Goal: Information Seeking & Learning: Learn about a topic

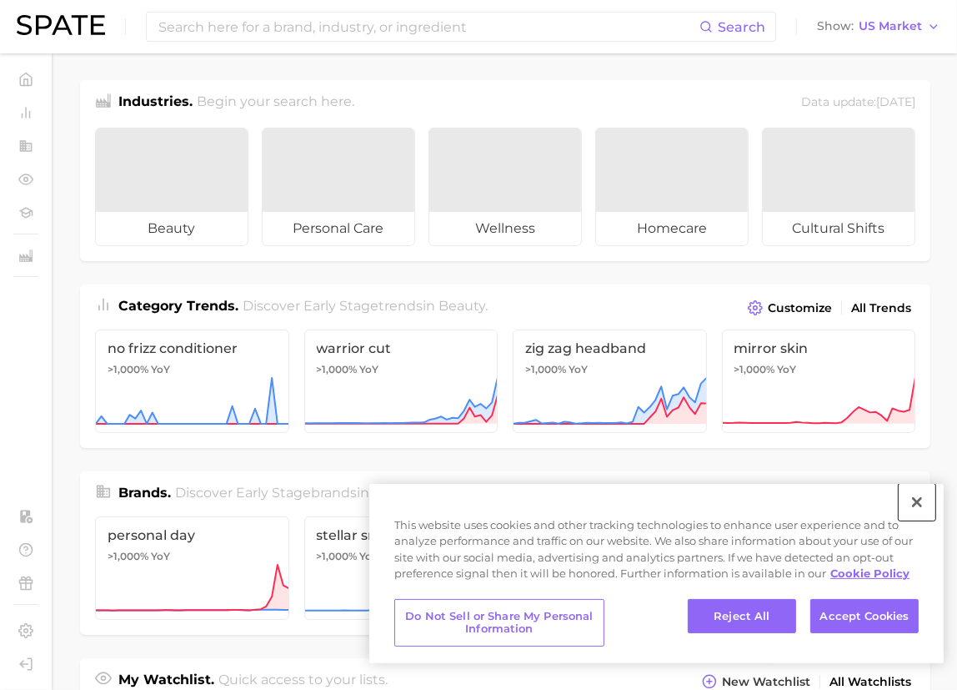
click at [922, 504] on button "Close" at bounding box center [917, 502] width 37 height 37
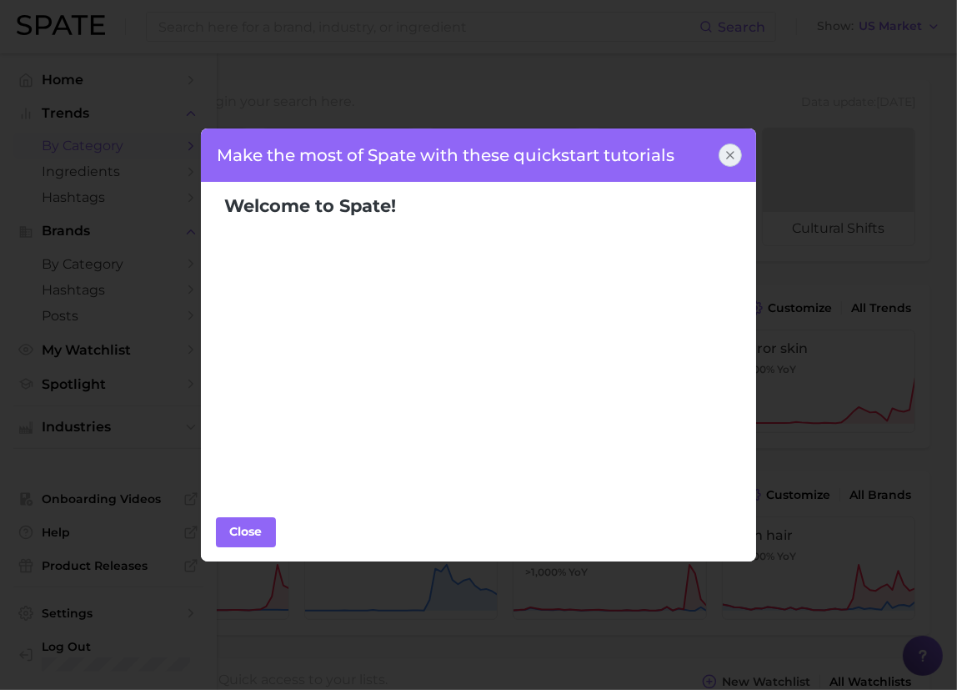
click at [101, 148] on body "Search Show US Market Home Trends by Category Ingredients Hashtags Brands by Ca…" at bounding box center [478, 345] width 957 height 690
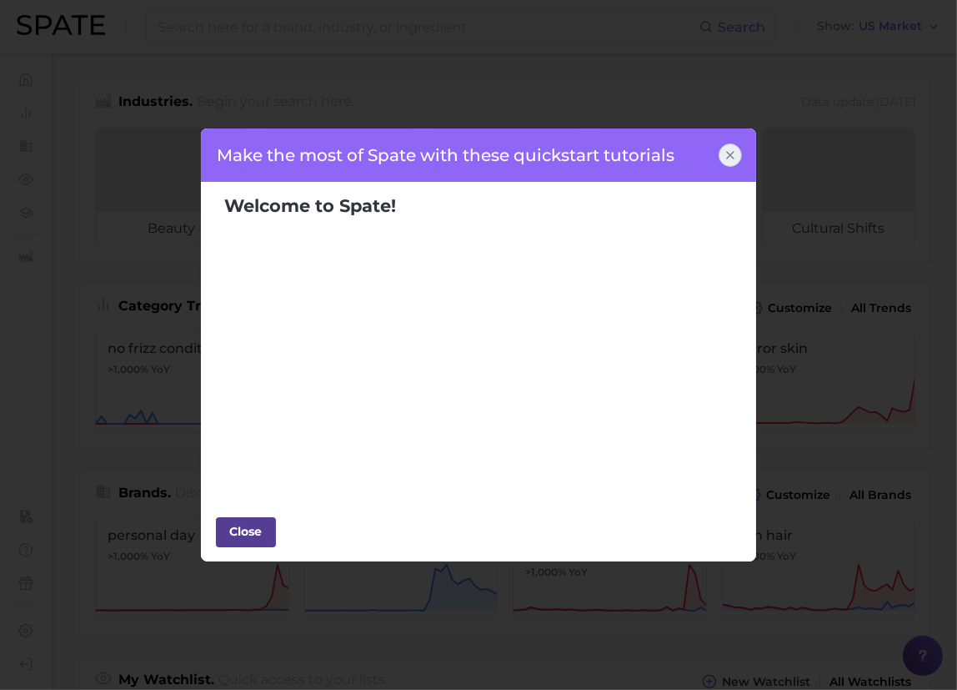
click at [251, 534] on div "Close" at bounding box center [246, 531] width 50 height 25
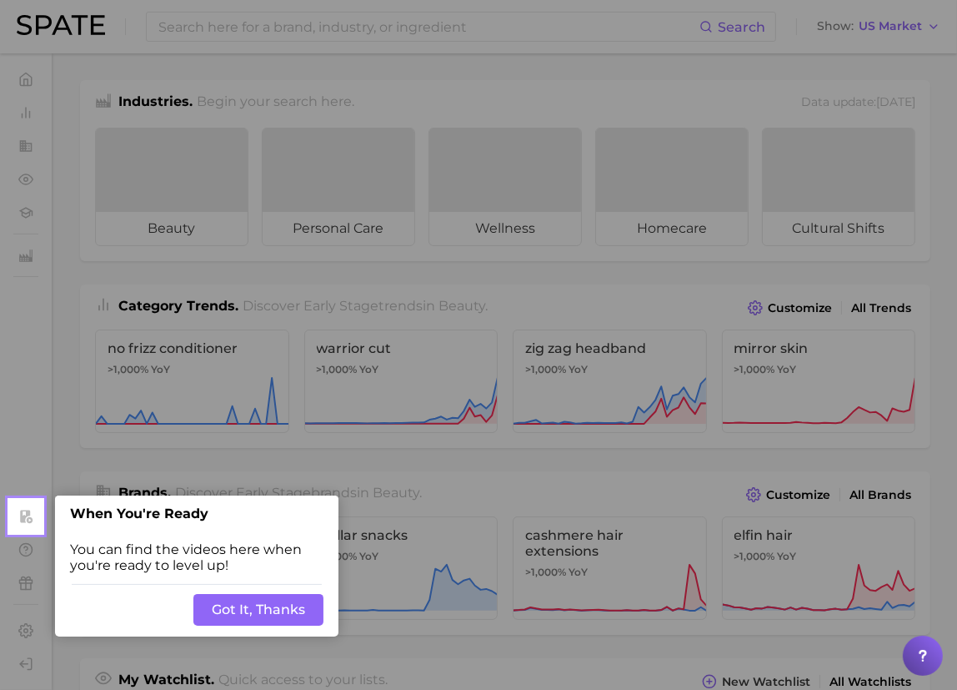
click at [269, 603] on button "Got It, Thanks" at bounding box center [258, 610] width 130 height 32
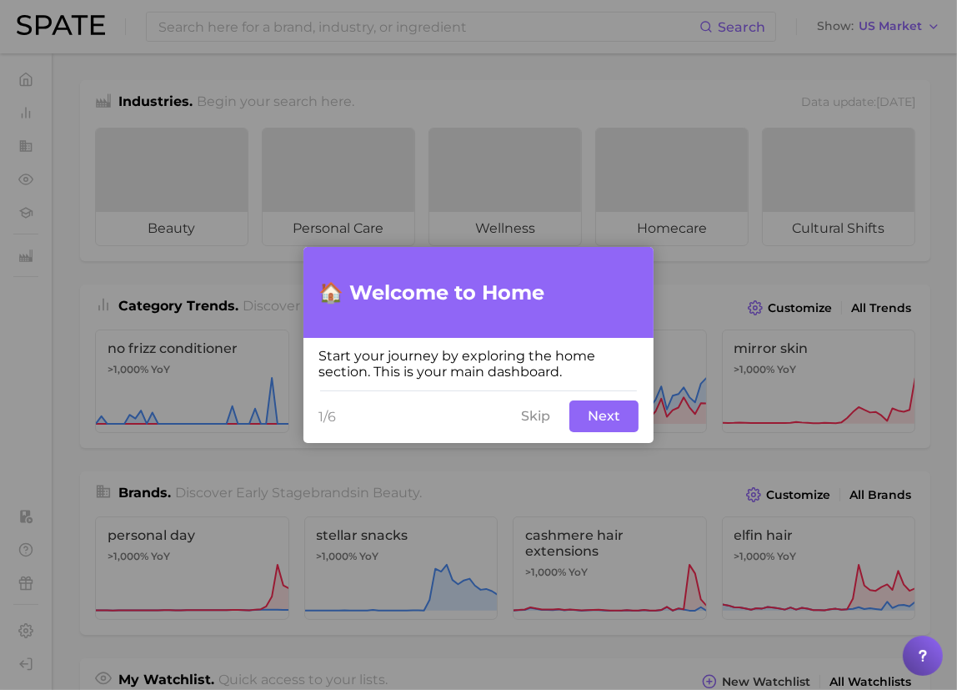
click at [520, 423] on button "Skip" at bounding box center [535, 416] width 49 height 32
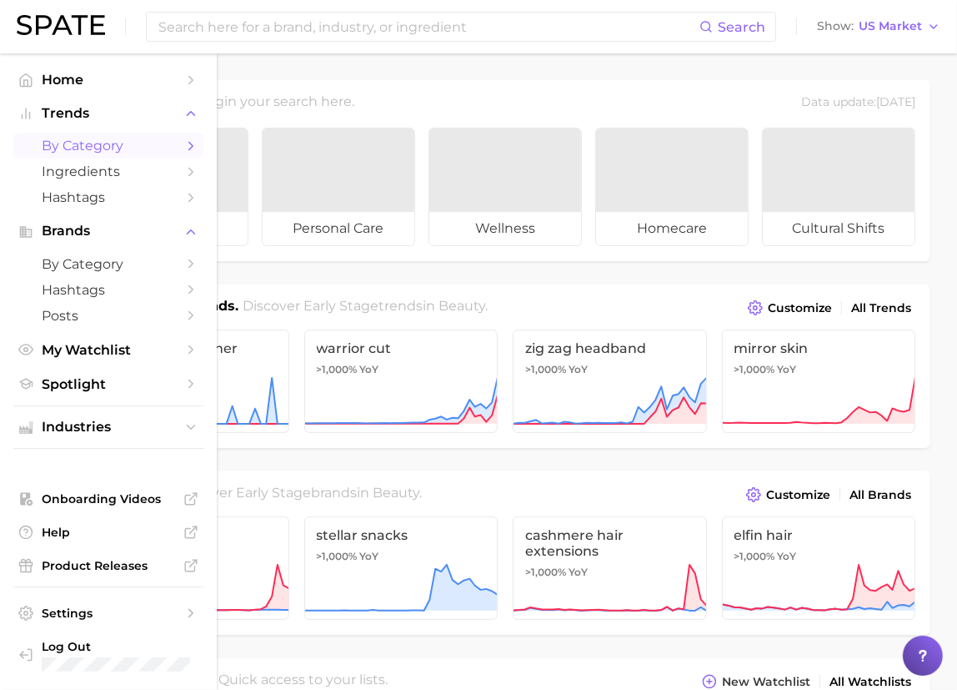
click at [48, 148] on span "by Category" at bounding box center [108, 146] width 133 height 16
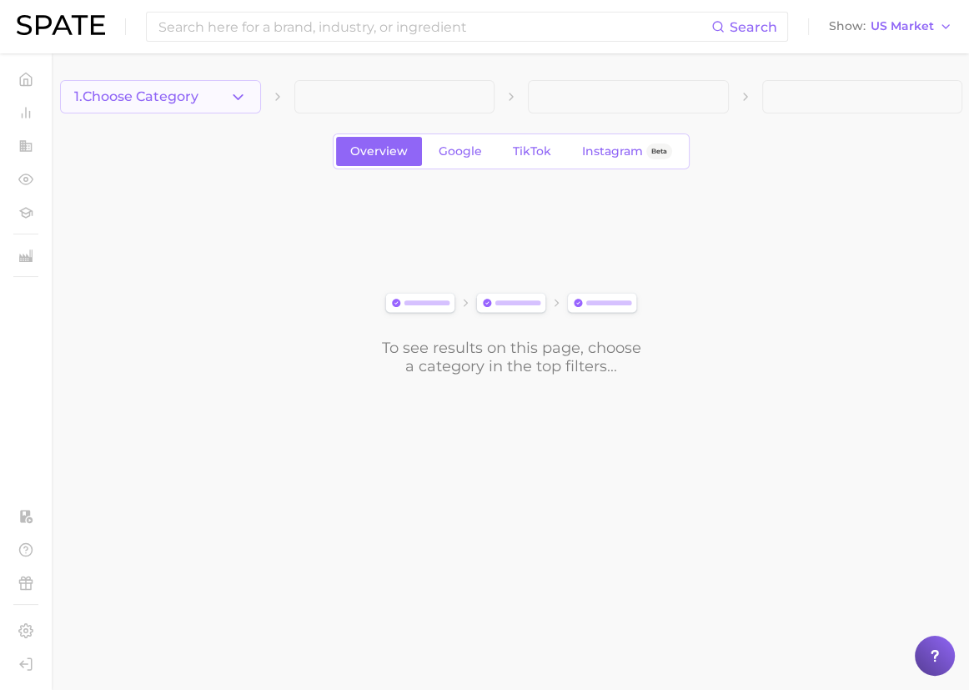
click at [178, 103] on span "1. Choose Category" at bounding box center [136, 96] width 124 height 15
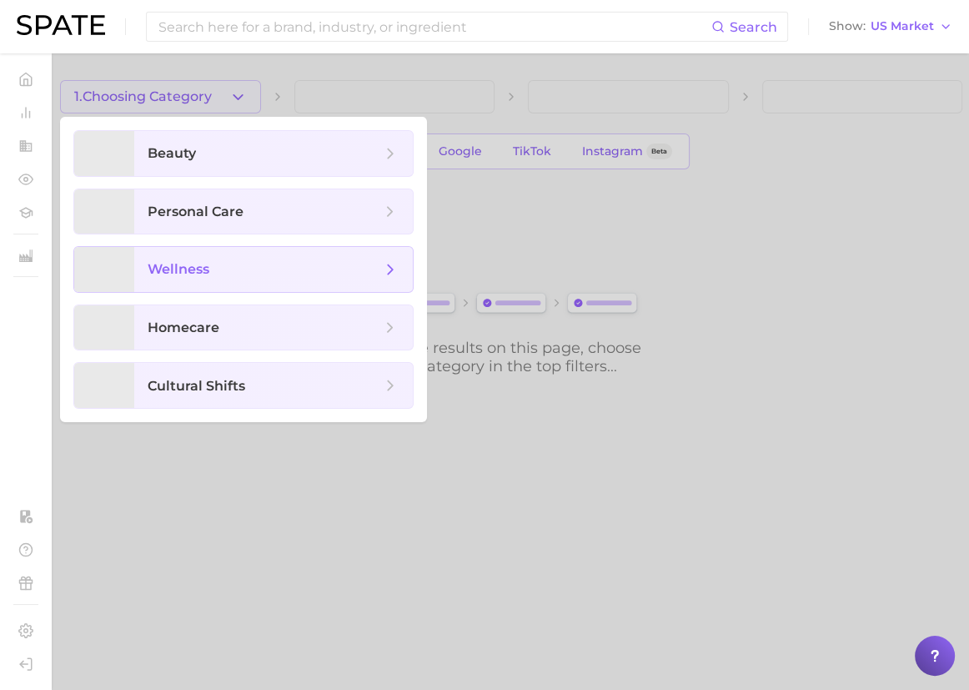
click at [204, 272] on span "wellness" at bounding box center [179, 269] width 62 height 16
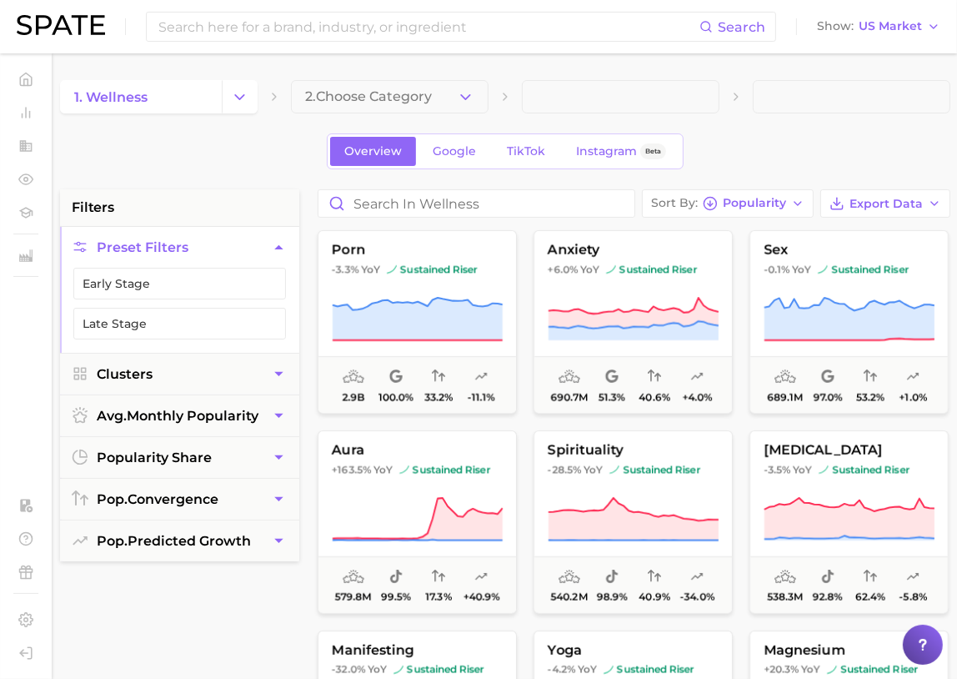
click at [208, 160] on div "Overview Google TikTok Instagram Beta" at bounding box center [505, 151] width 890 height 36
click at [384, 100] on span "2. Choose Category" at bounding box center [368, 96] width 127 height 15
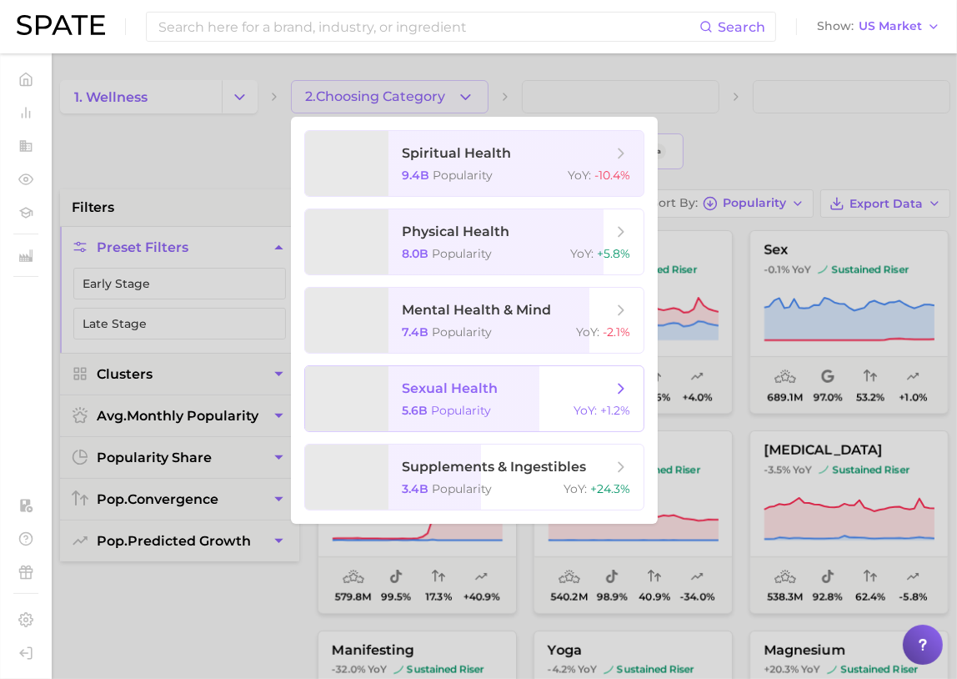
click at [514, 393] on span "sexual health" at bounding box center [507, 388] width 210 height 18
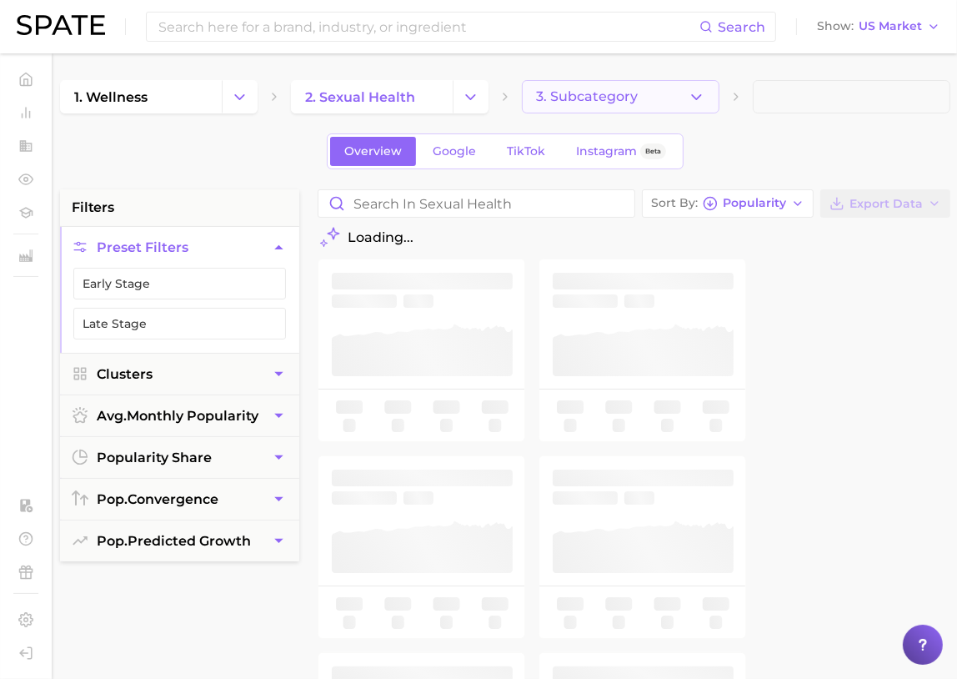
click at [616, 104] on button "3. Subcategory" at bounding box center [621, 96] width 198 height 33
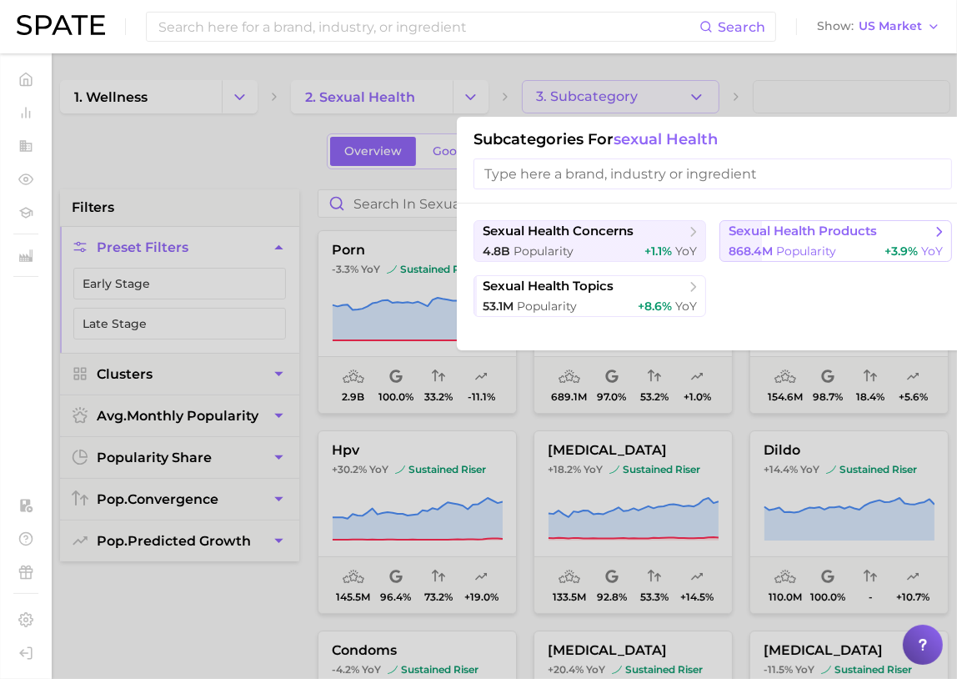
click at [780, 241] on button "sexual health products 868.4m Popularity +3.9% YoY" at bounding box center [836, 241] width 233 height 42
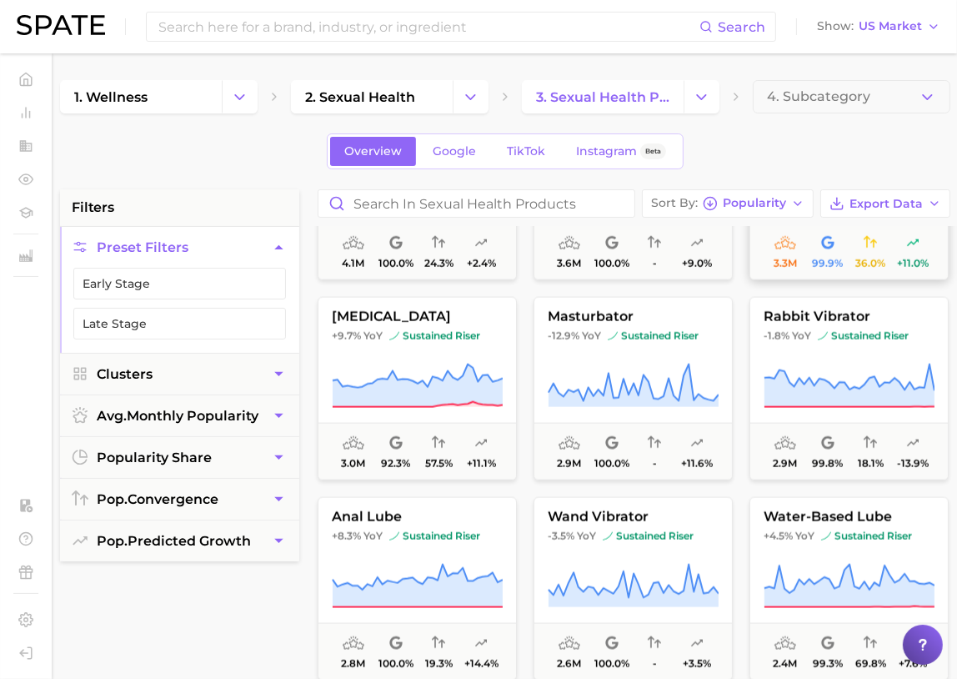
scroll to position [1970, 0]
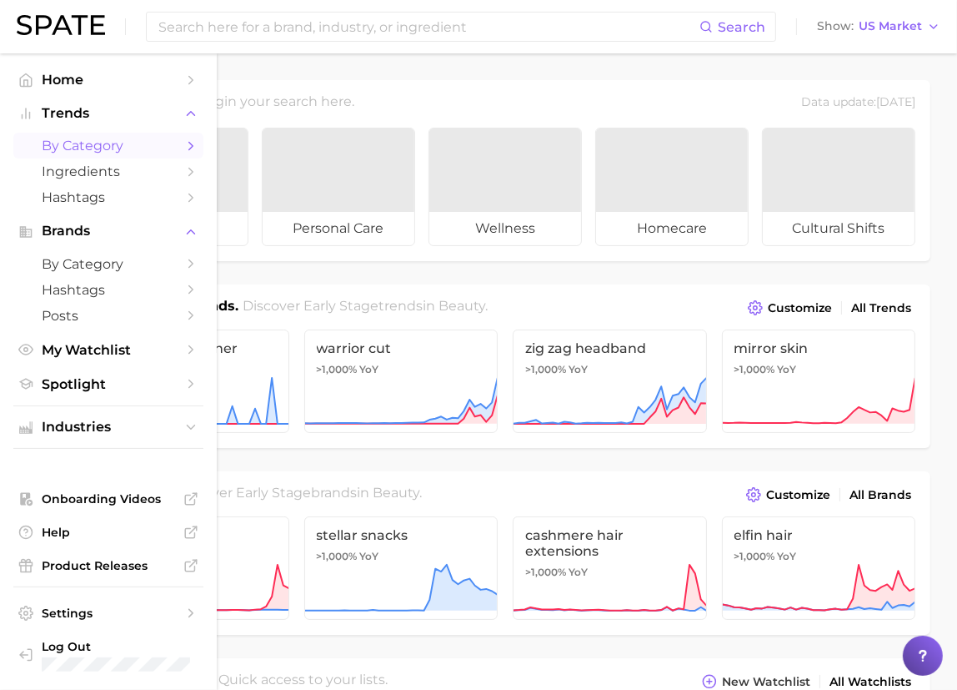
click at [68, 150] on span "by Category" at bounding box center [108, 146] width 133 height 16
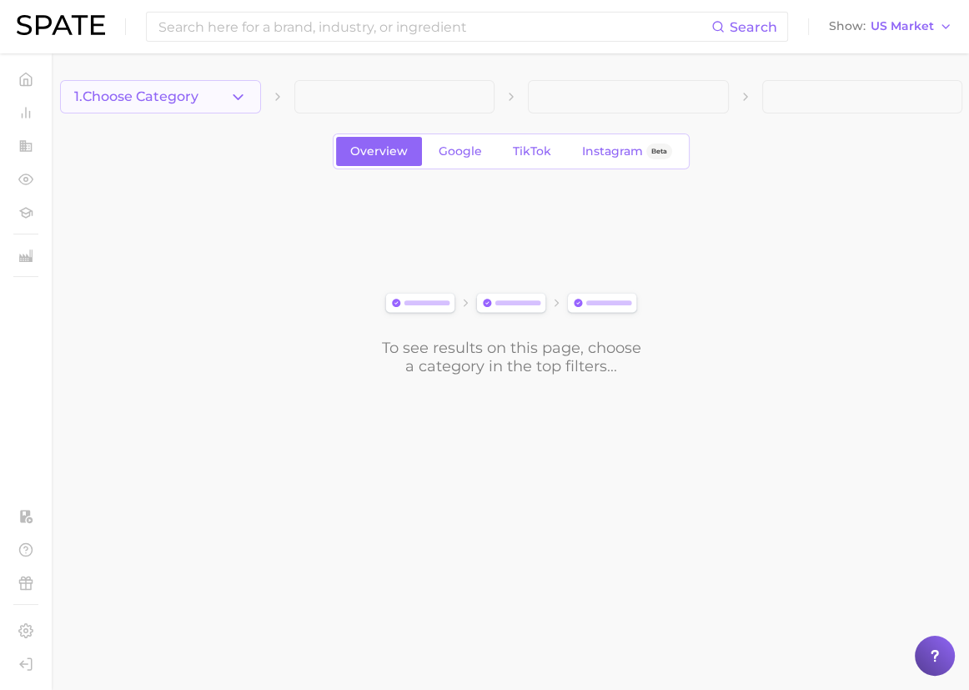
click at [216, 98] on button "1. Choose Category" at bounding box center [160, 96] width 201 height 33
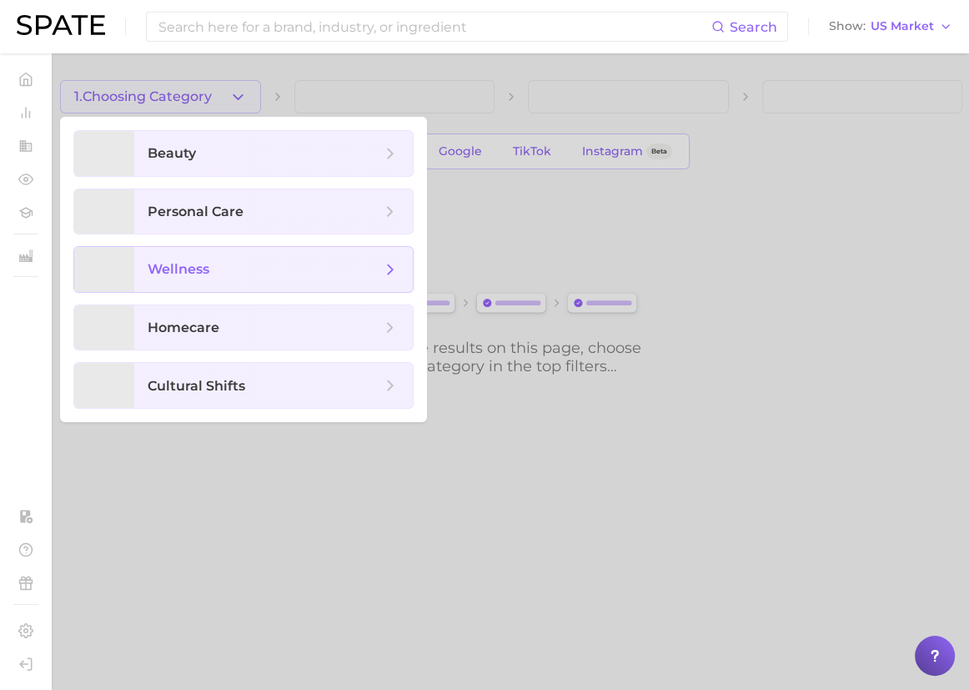
click at [168, 262] on span "wellness" at bounding box center [179, 269] width 62 height 16
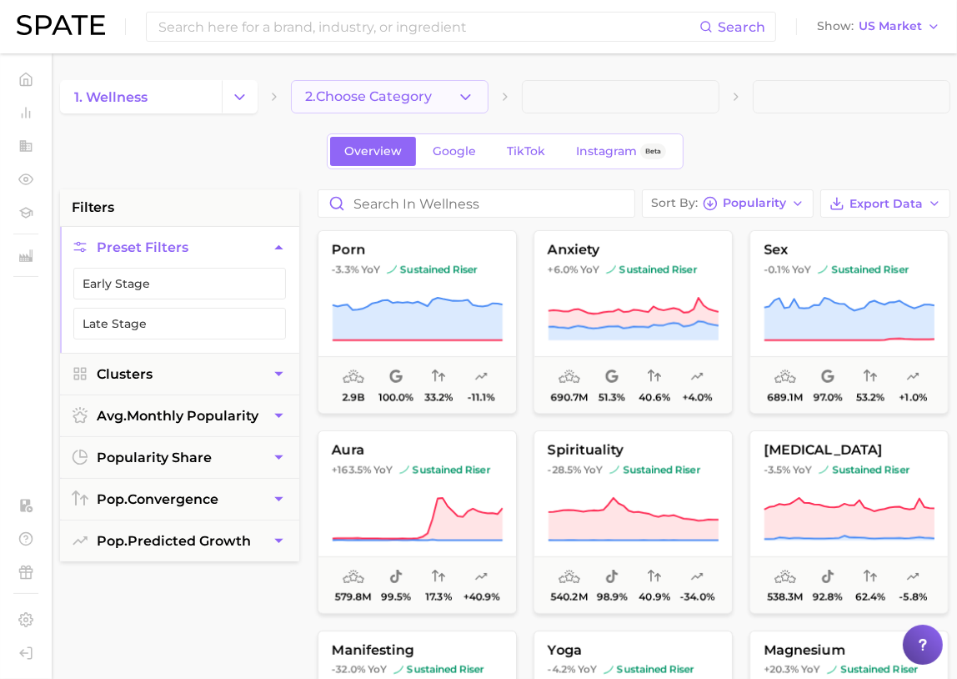
click at [399, 97] on span "2. Choose Category" at bounding box center [368, 96] width 127 height 15
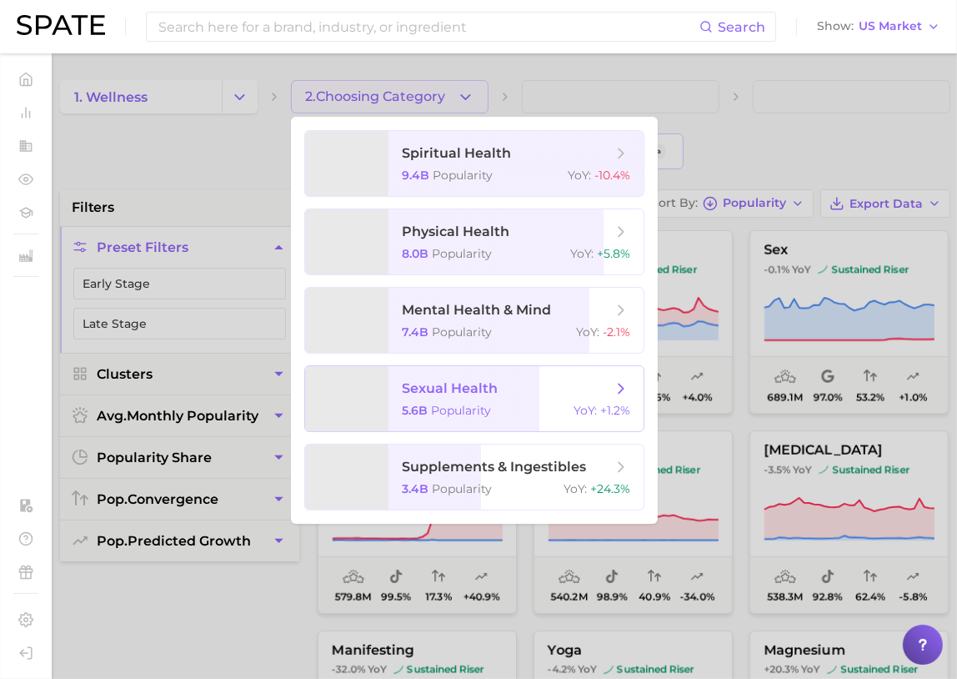
click at [424, 386] on span "sexual health" at bounding box center [450, 388] width 96 height 16
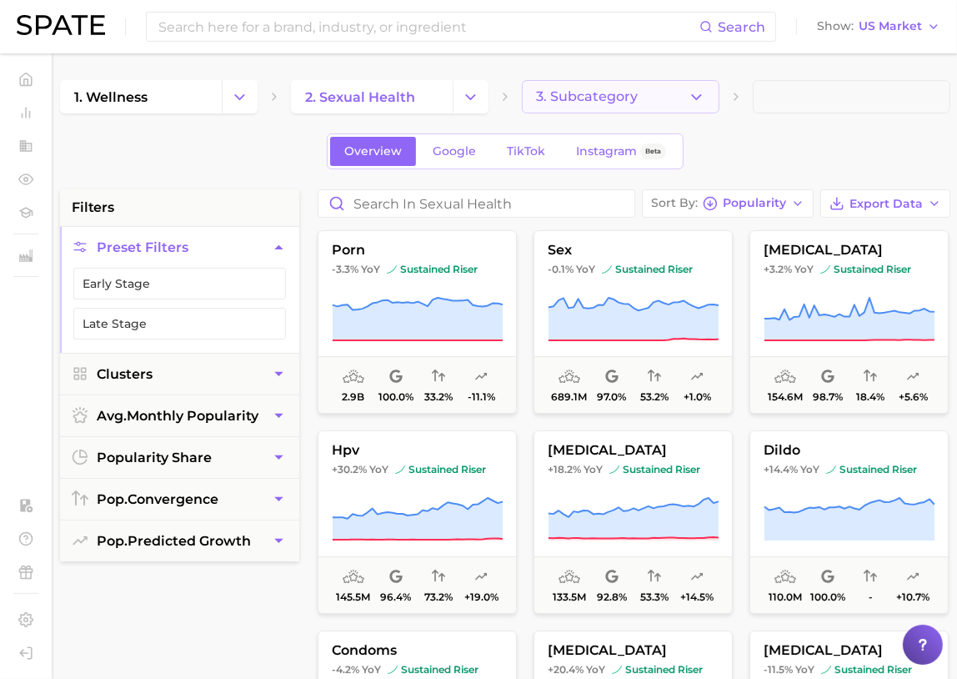
click at [602, 102] on span "3. Subcategory" at bounding box center [587, 96] width 102 height 15
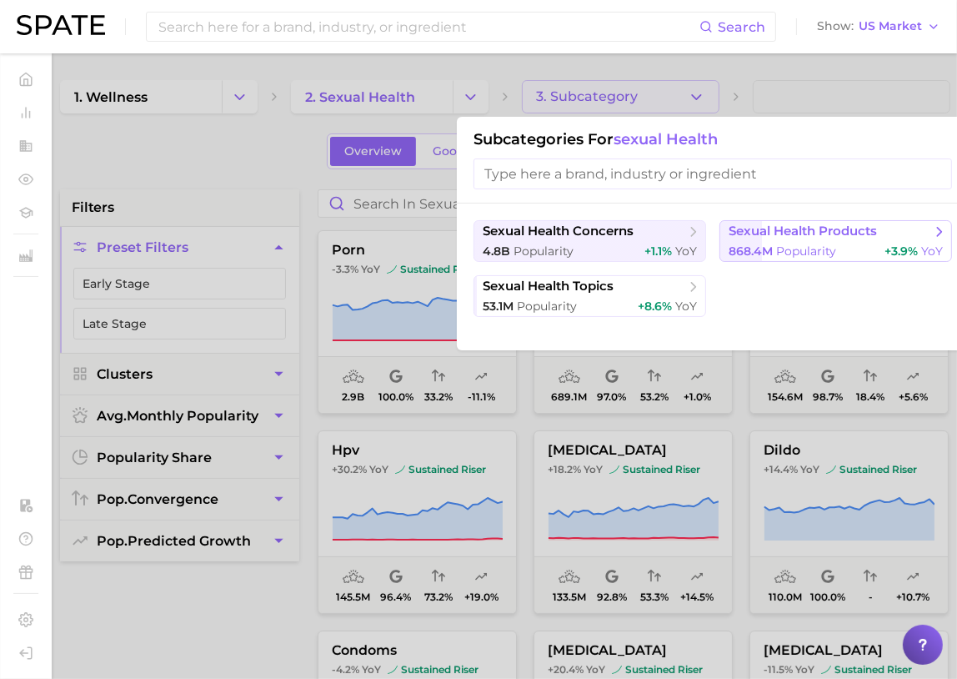
click at [790, 245] on span "Popularity" at bounding box center [806, 250] width 60 height 15
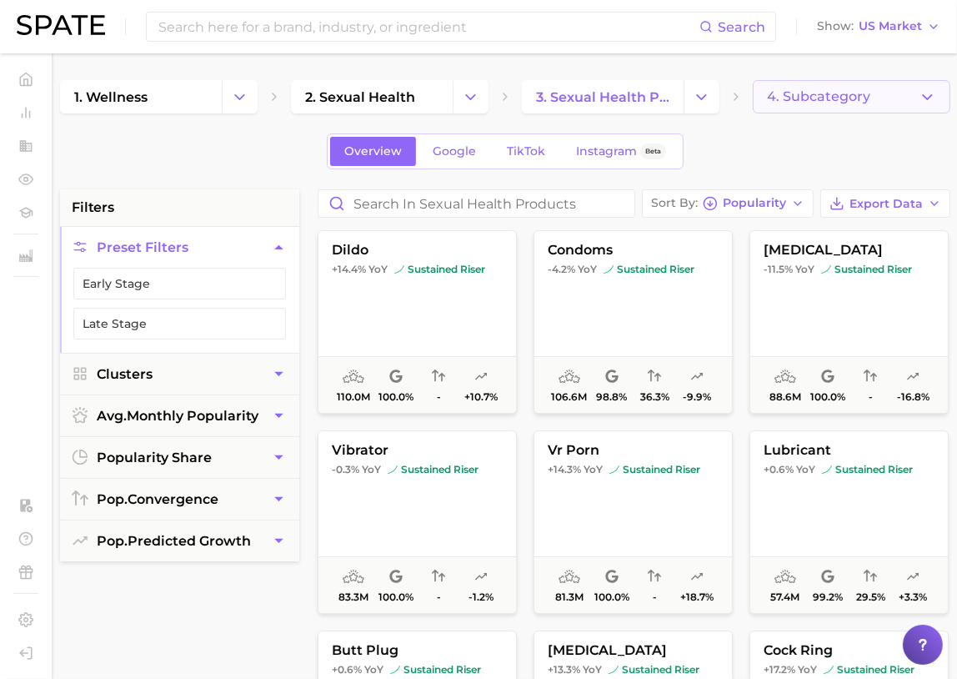
click at [807, 99] on span "4. Subcategory" at bounding box center [818, 96] width 103 height 15
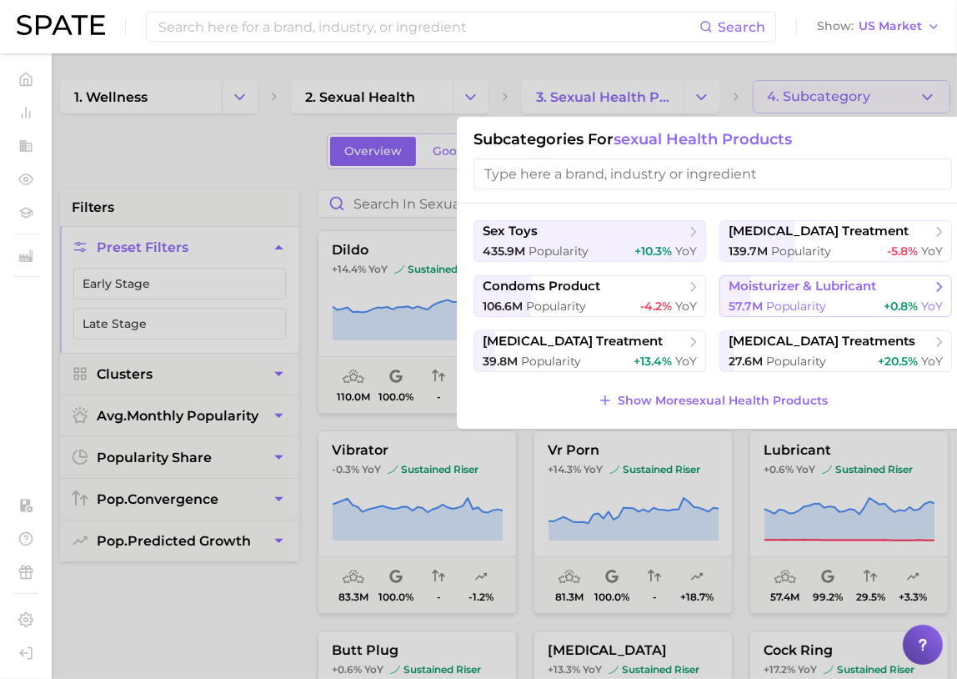
click at [771, 294] on button "moisturizer & lubricant 57.7m Popularity +0.8% YoY" at bounding box center [836, 296] width 233 height 42
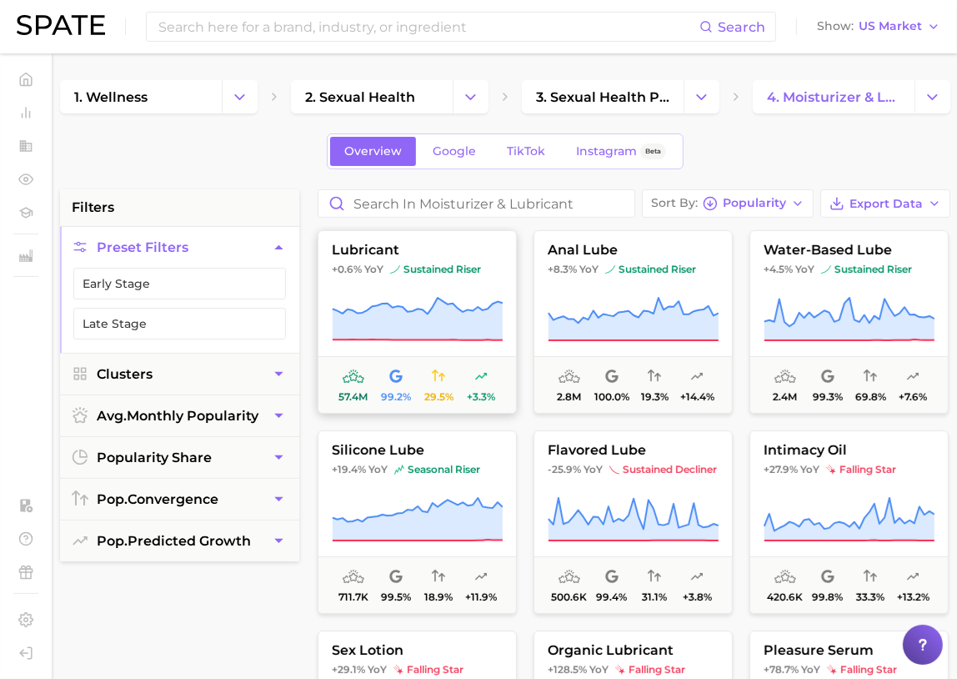
click at [429, 250] on span "lubricant" at bounding box center [417, 250] width 198 height 15
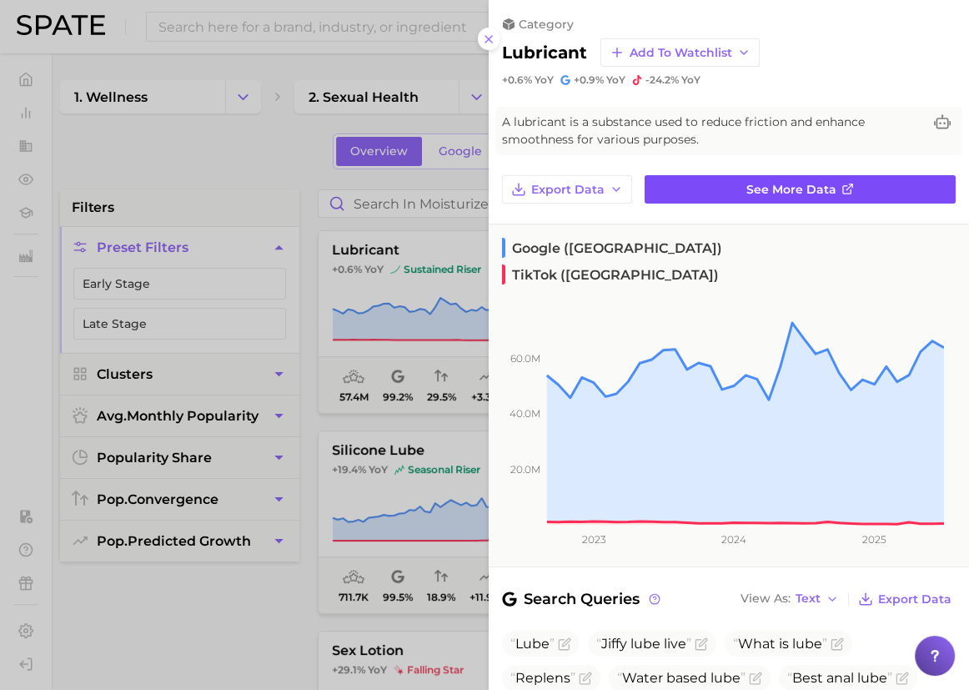
click at [755, 195] on span "See more data" at bounding box center [791, 190] width 90 height 14
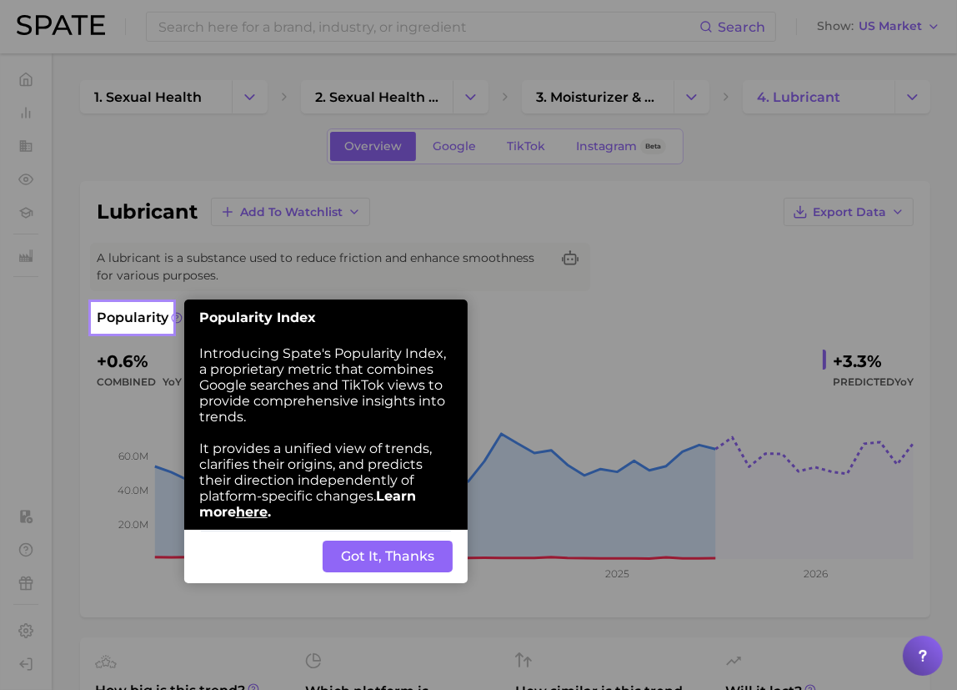
click at [377, 561] on button "Got It, Thanks" at bounding box center [388, 556] width 130 height 32
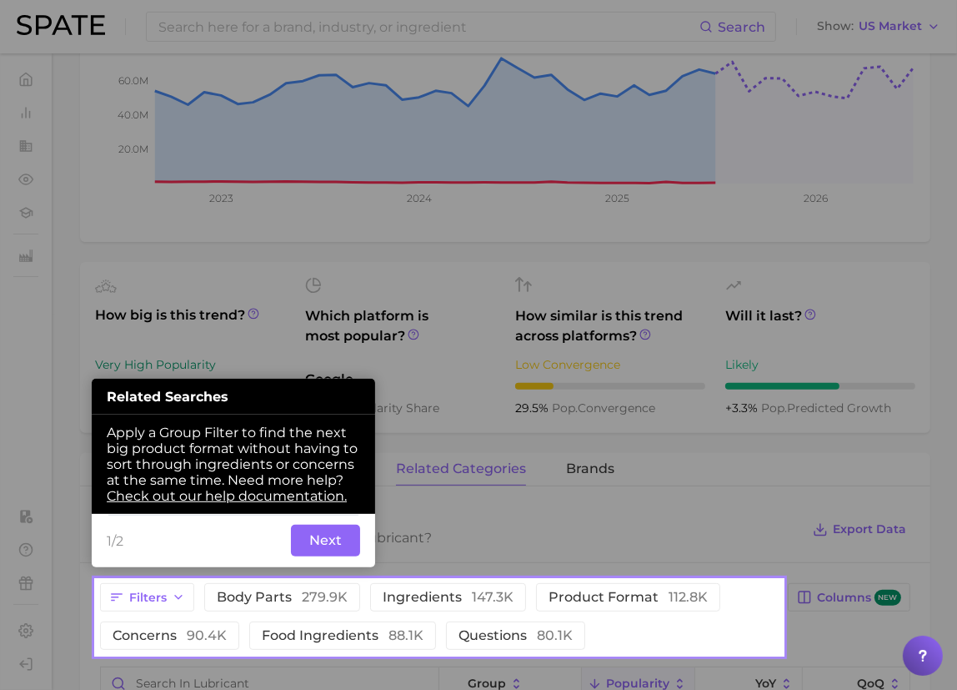
scroll to position [377, 0]
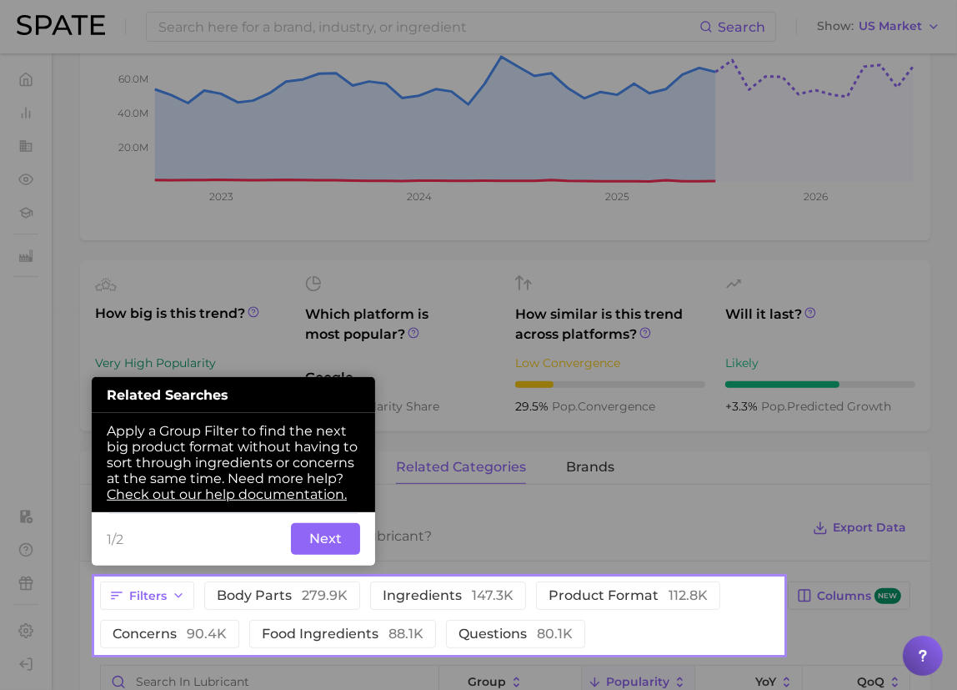
click at [335, 534] on button "Next" at bounding box center [325, 539] width 69 height 32
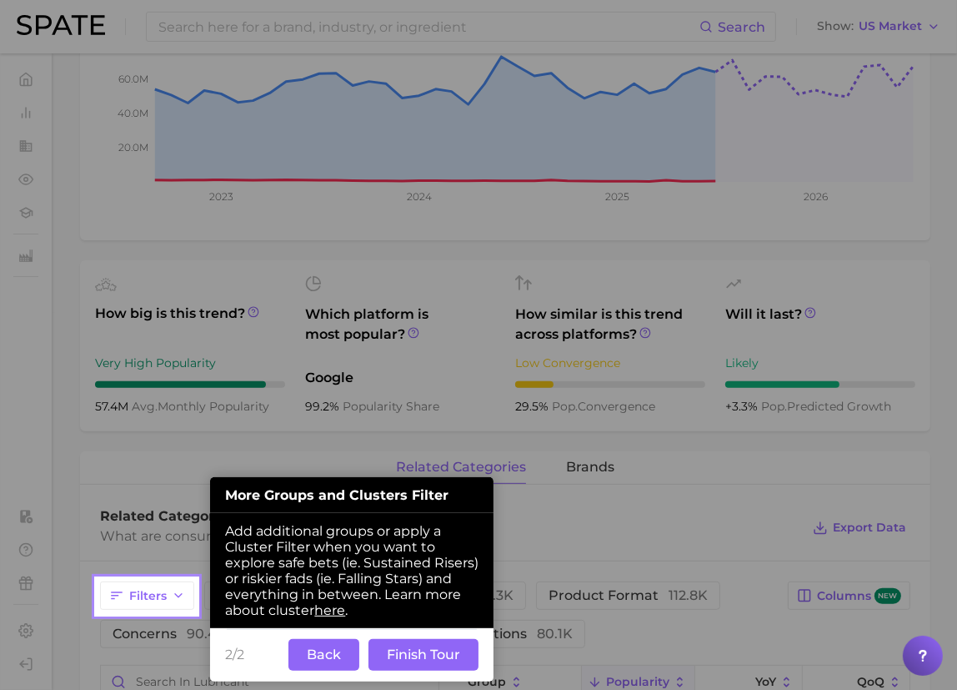
drag, startPoint x: 418, startPoint y: 648, endPoint x: 395, endPoint y: 653, distance: 23.1
click at [418, 649] on button "Finish Tour" at bounding box center [424, 655] width 110 height 32
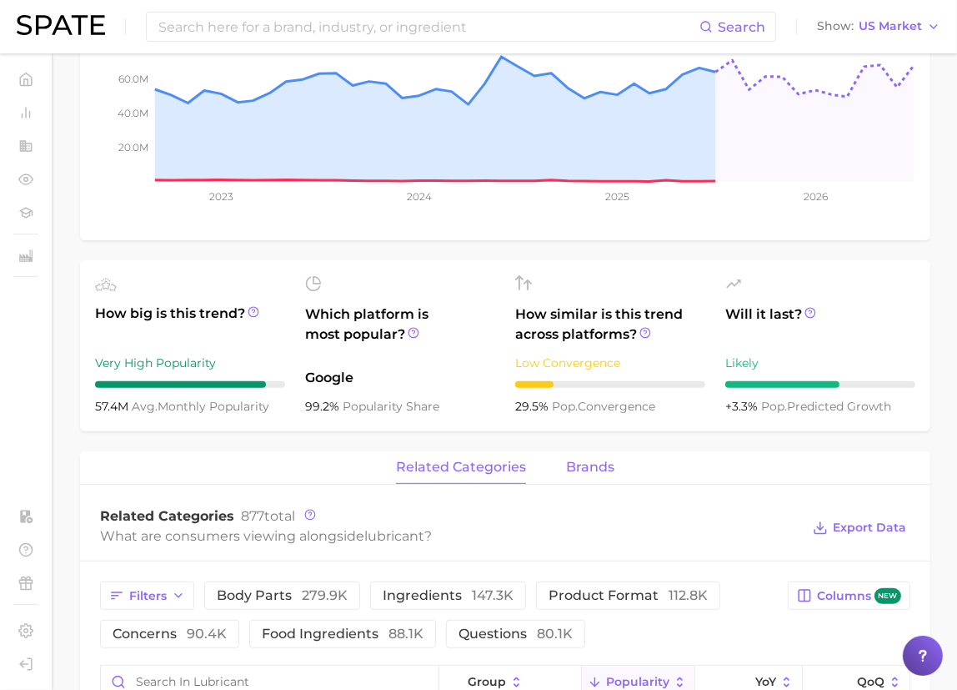
click at [588, 466] on span "brands" at bounding box center [590, 466] width 48 height 15
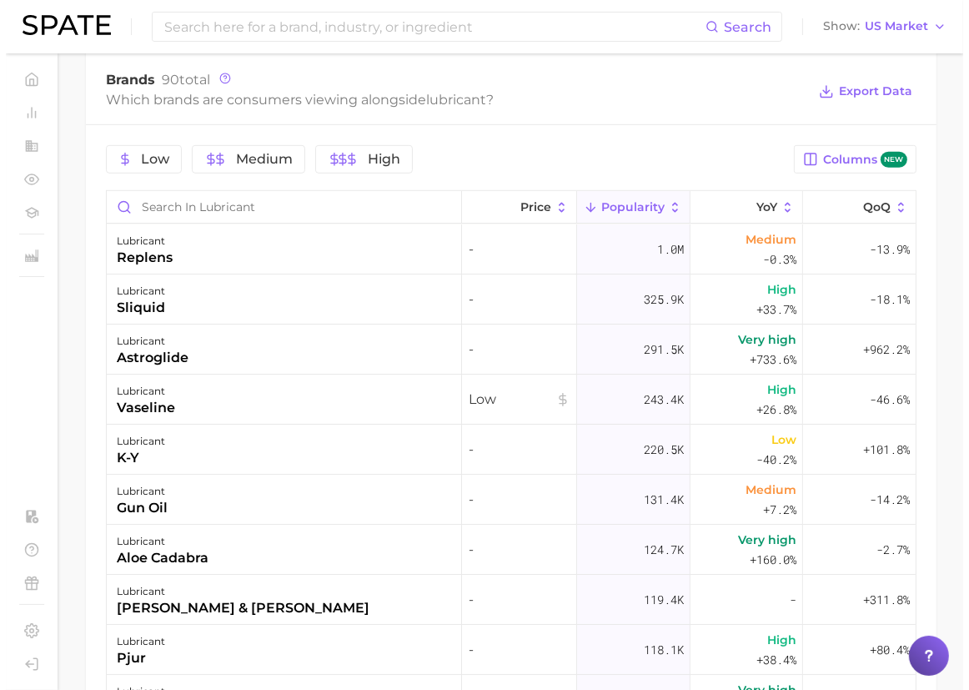
scroll to position [832, 0]
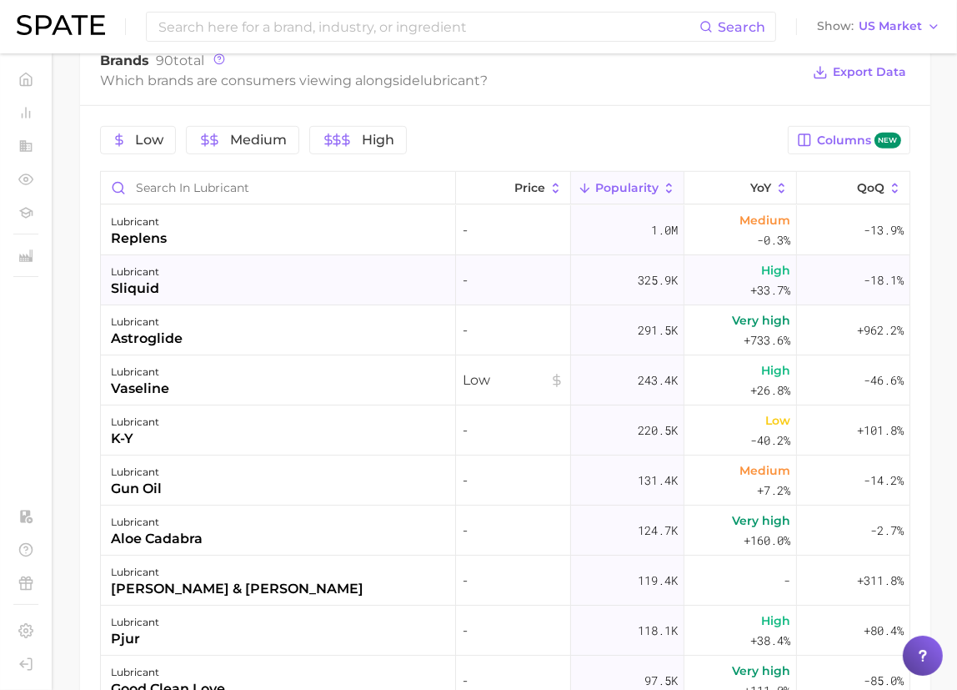
click at [377, 283] on div "lubricant sliquid" at bounding box center [278, 280] width 355 height 50
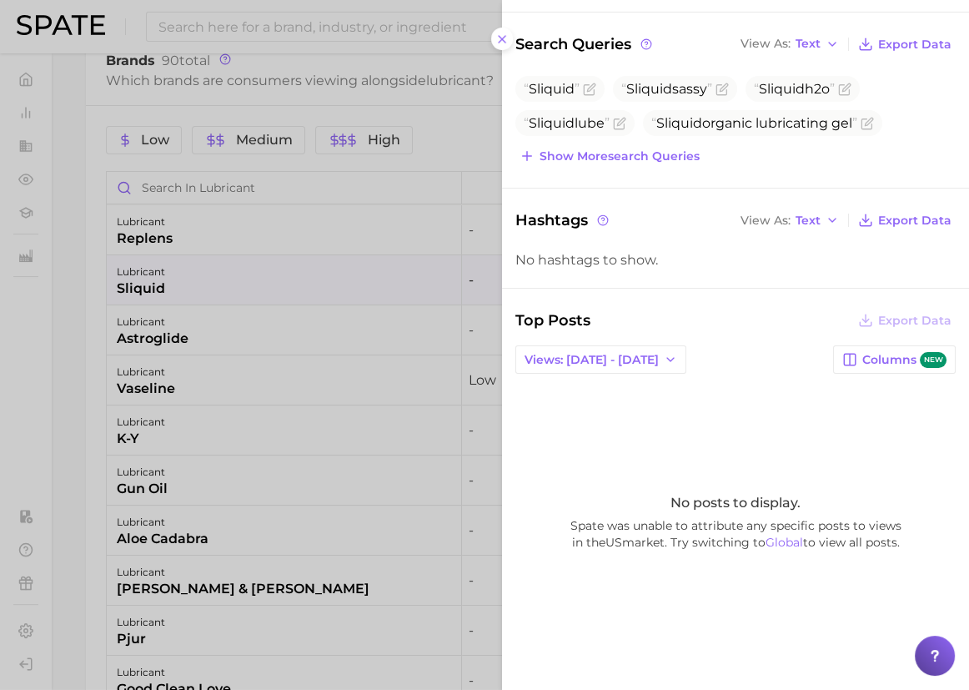
scroll to position [0, 0]
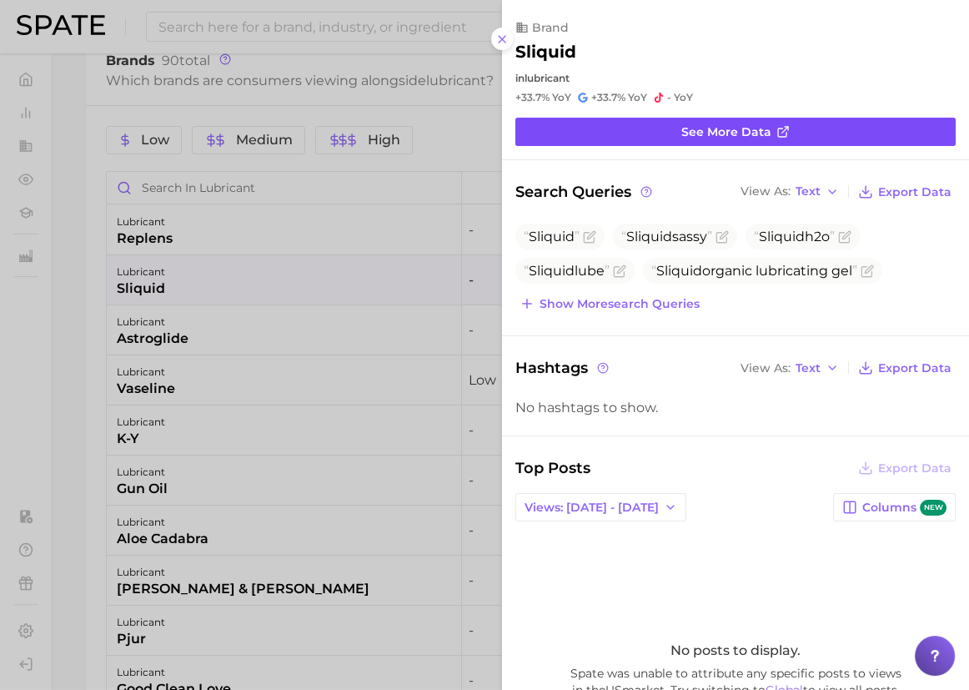
click at [730, 136] on span "See more data" at bounding box center [726, 132] width 90 height 14
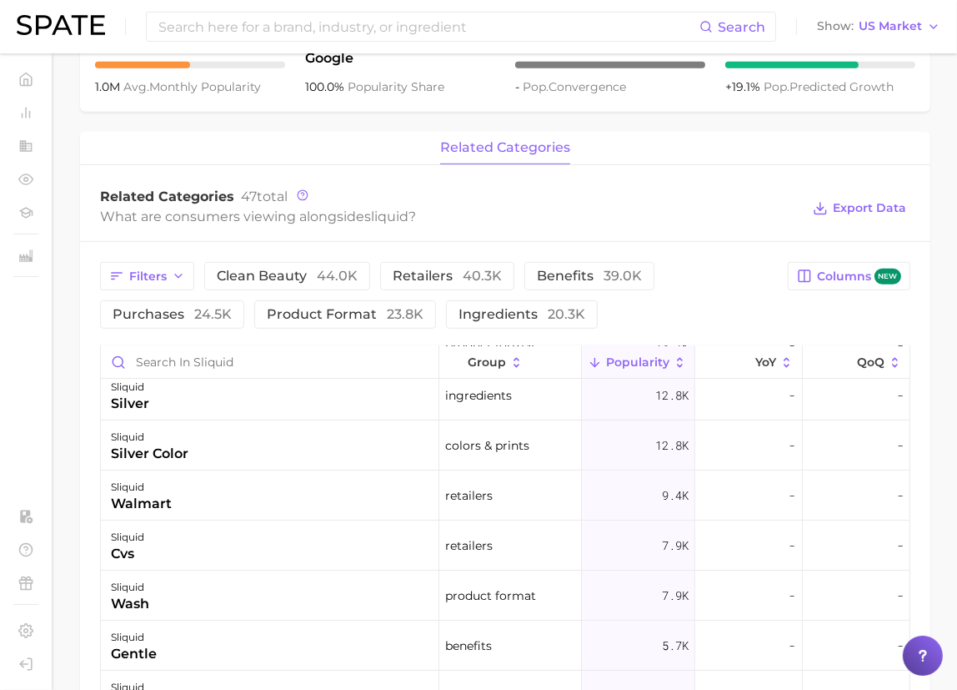
scroll to position [379, 0]
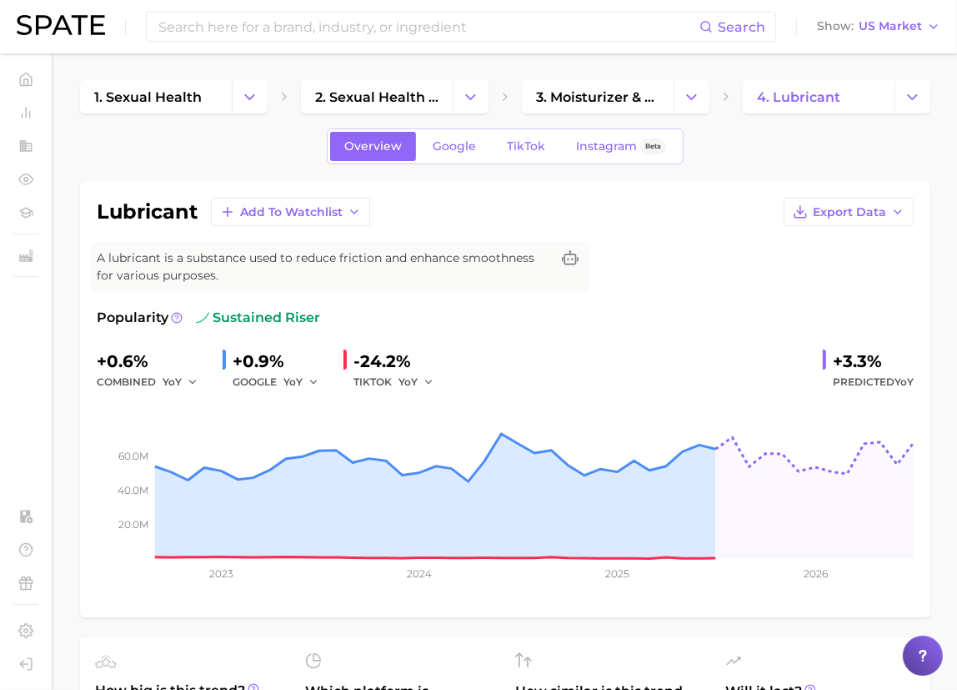
scroll to position [530, 0]
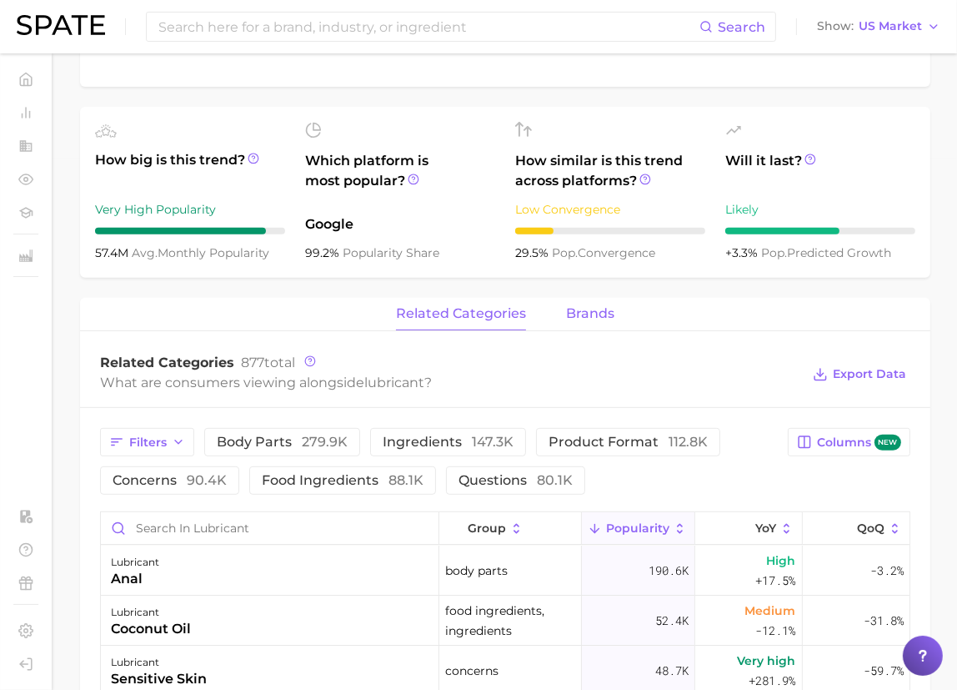
click at [583, 323] on button "brands" at bounding box center [590, 314] width 48 height 33
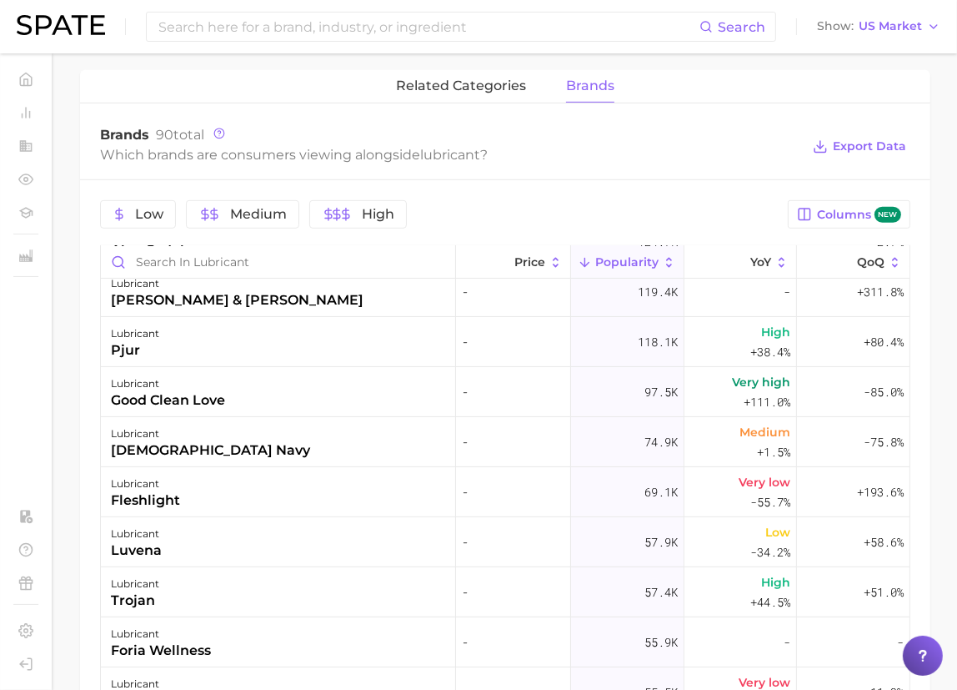
scroll to position [379, 0]
